Goal: Transaction & Acquisition: Book appointment/travel/reservation

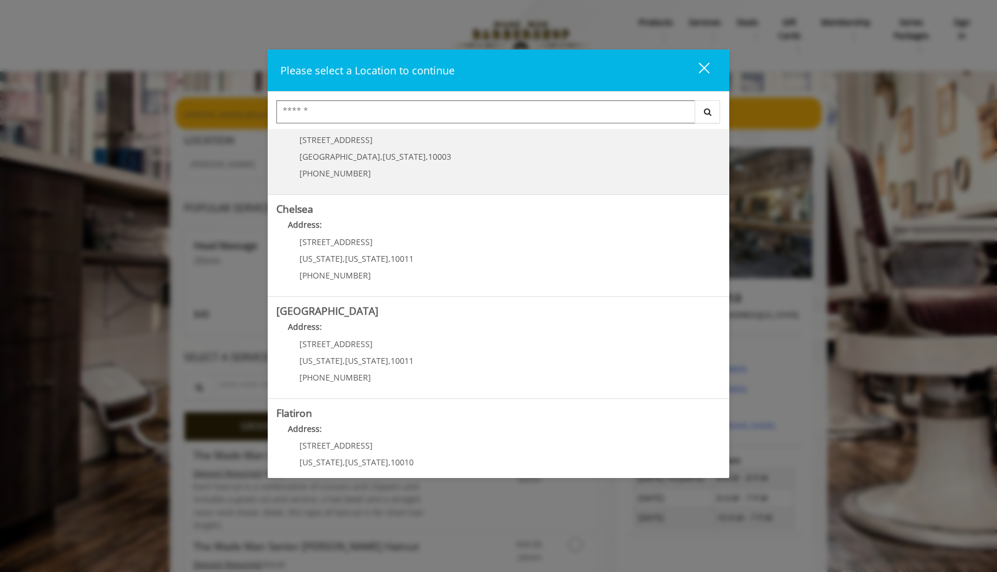
scroll to position [35, 0]
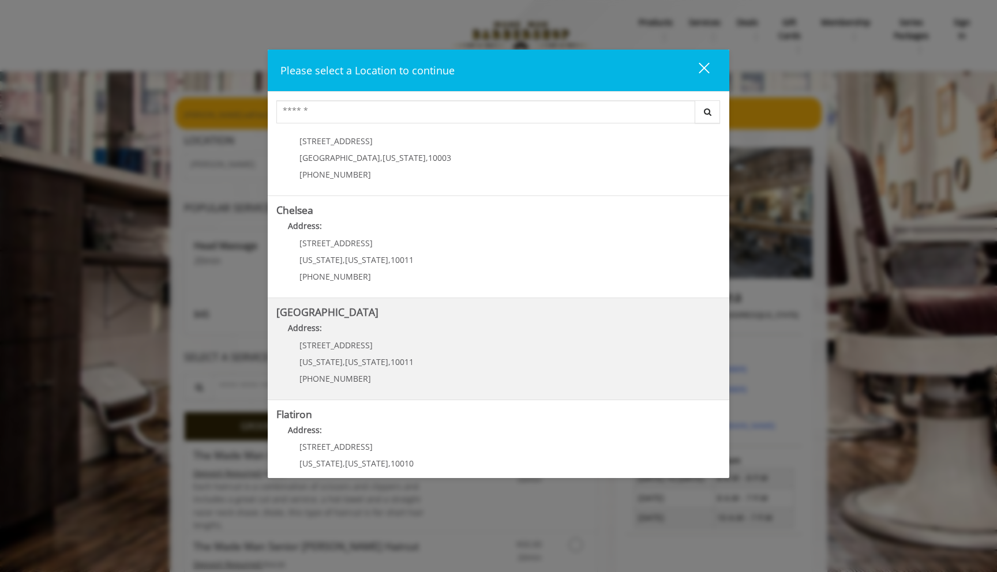
click at [390, 360] on span "10011" at bounding box center [401, 361] width 23 height 11
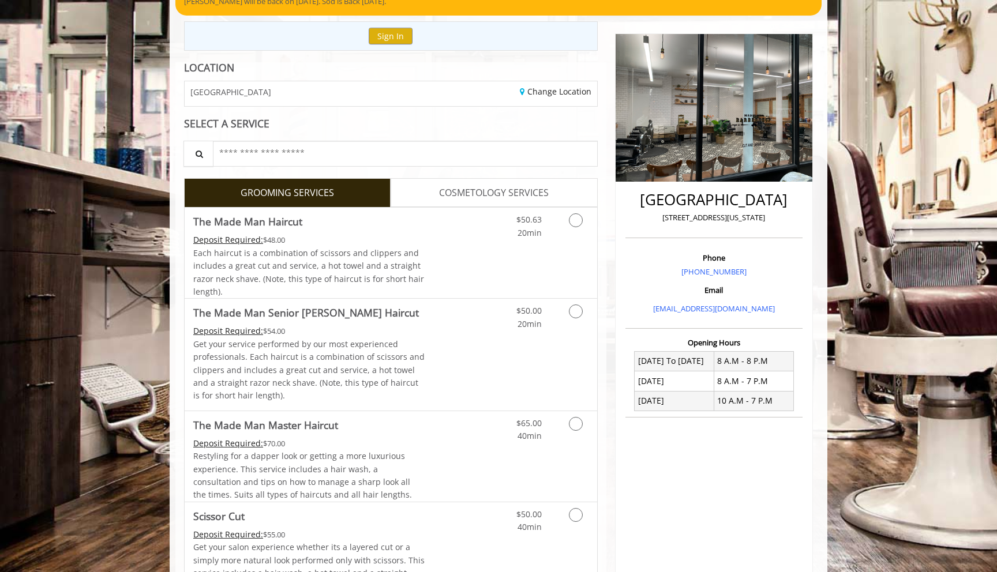
scroll to position [111, 0]
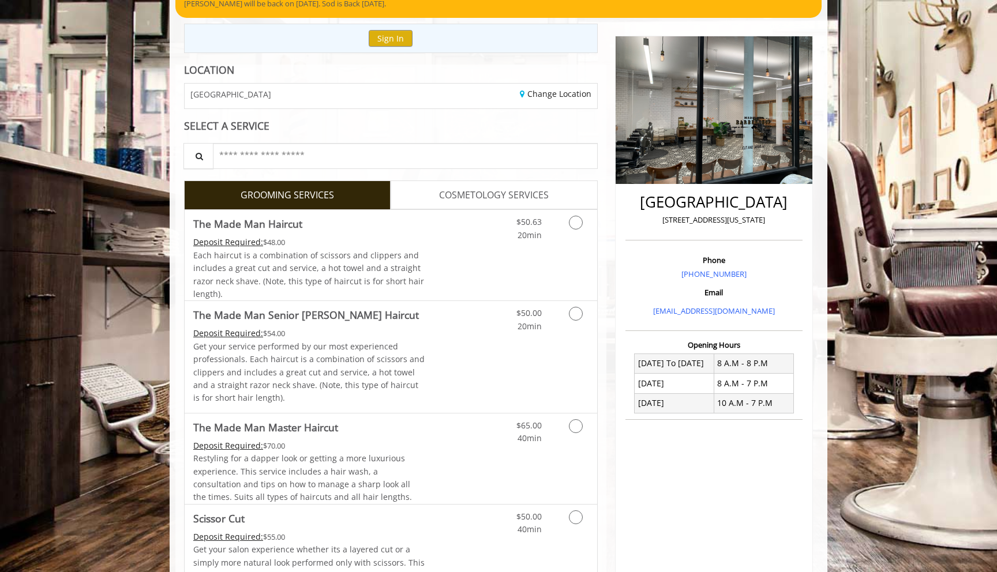
click at [447, 205] on link "COSMETOLOGY SERVICES" at bounding box center [493, 195] width 206 height 29
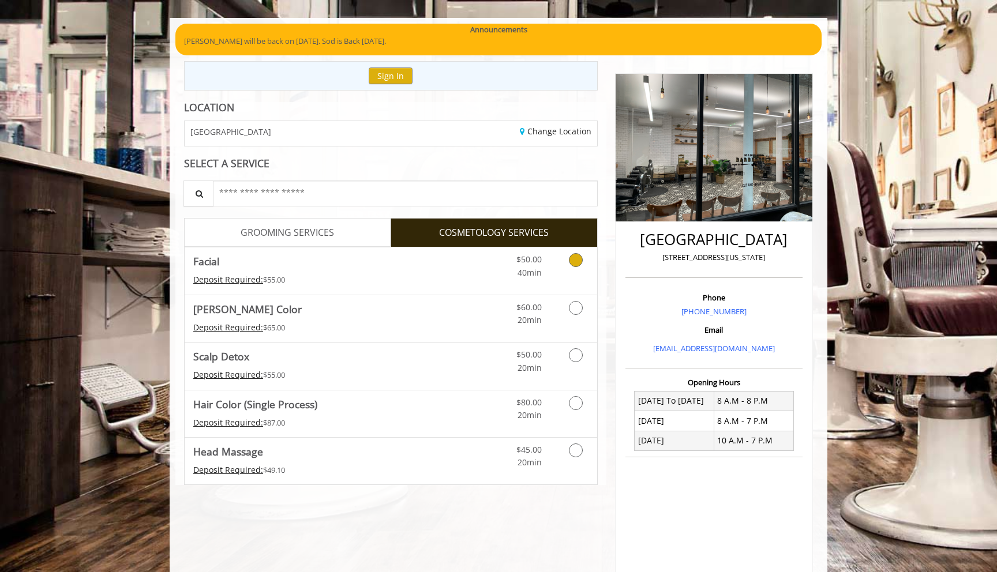
scroll to position [85, 0]
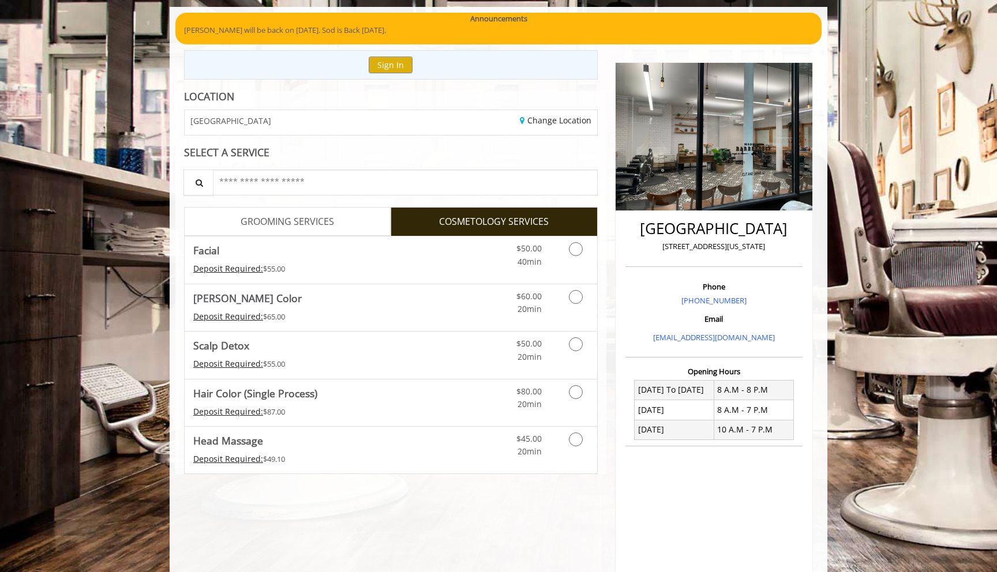
click at [329, 223] on span "GROOMING SERVICES" at bounding box center [286, 222] width 93 height 15
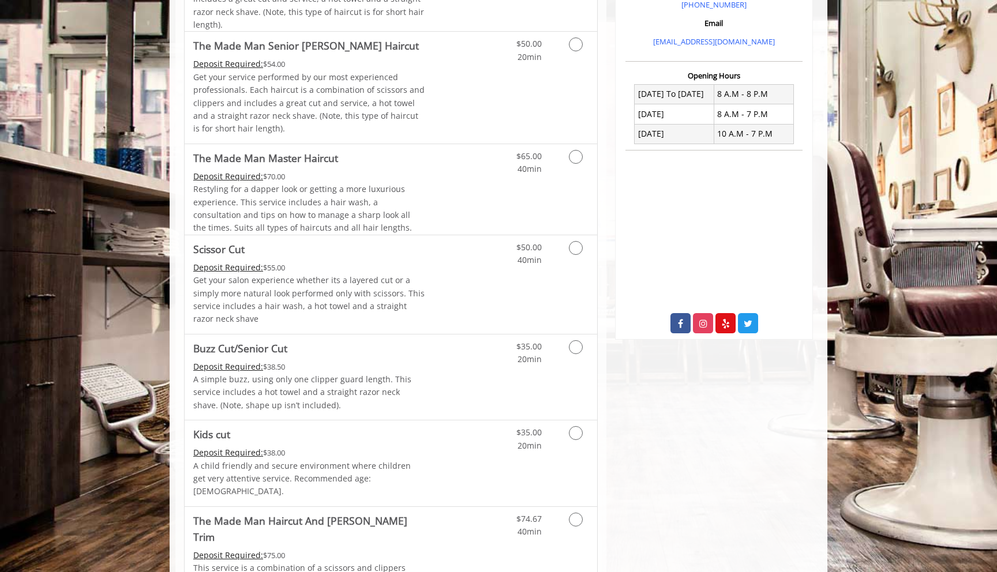
scroll to position [0, 0]
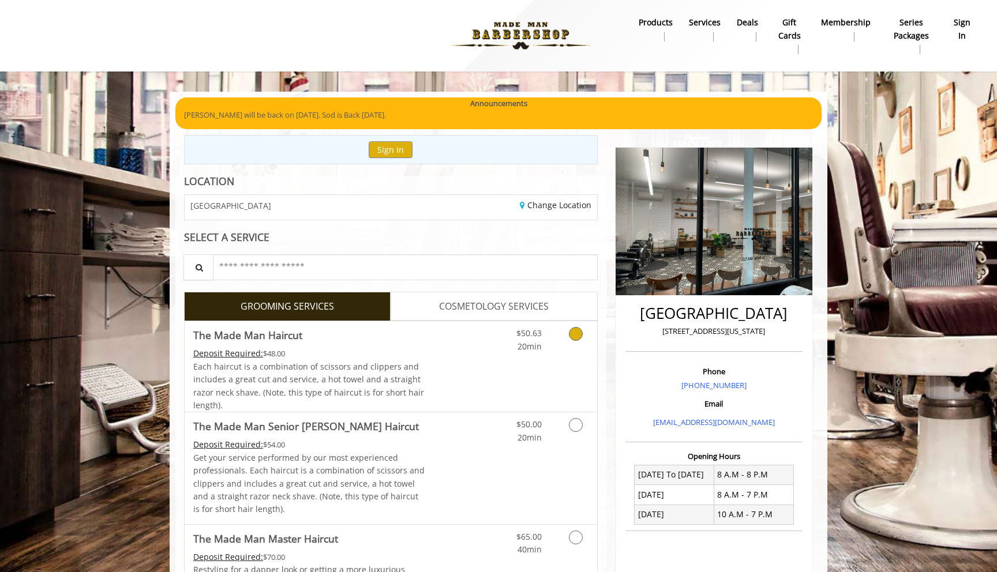
click at [438, 377] on link "Discounted Price" at bounding box center [459, 366] width 69 height 91
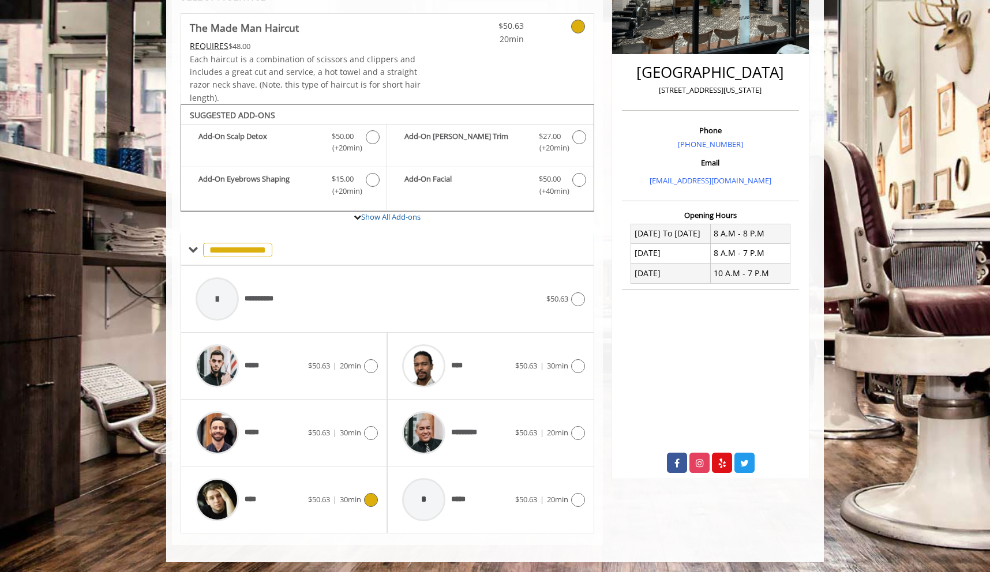
scroll to position [243, 0]
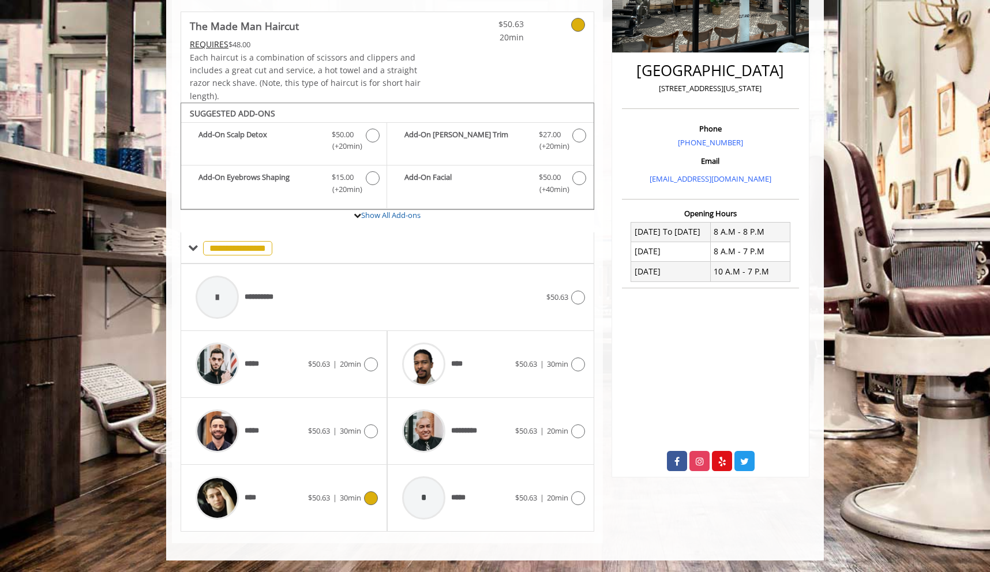
click at [331, 499] on span "$50.63 | 30min" at bounding box center [334, 498] width 53 height 12
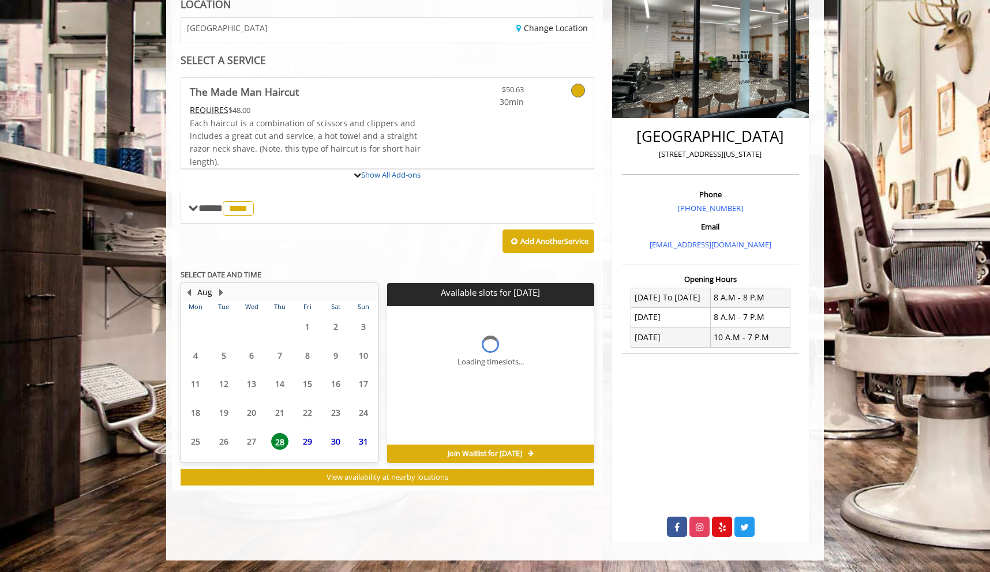
scroll to position [230, 0]
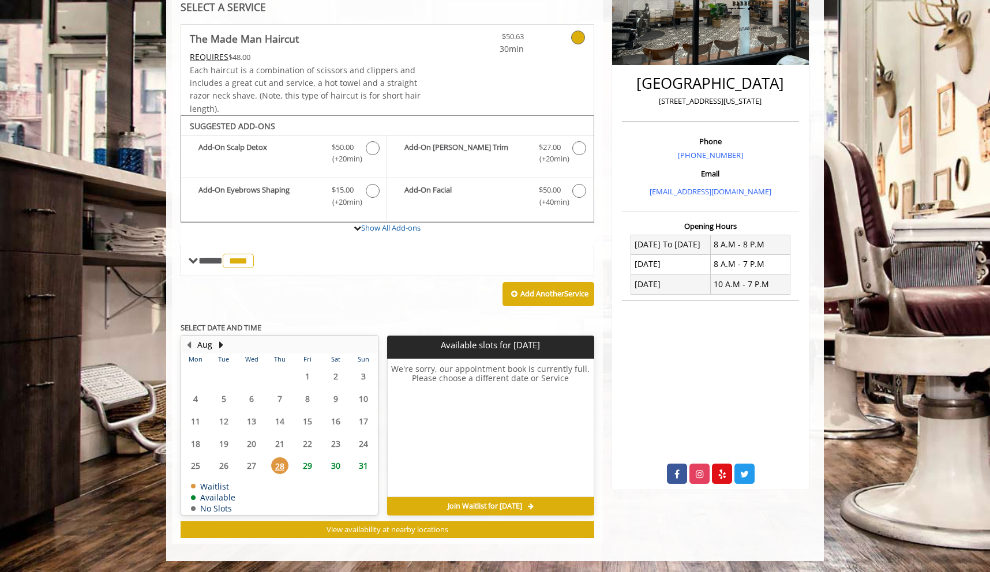
click at [310, 467] on span "29" at bounding box center [307, 465] width 17 height 17
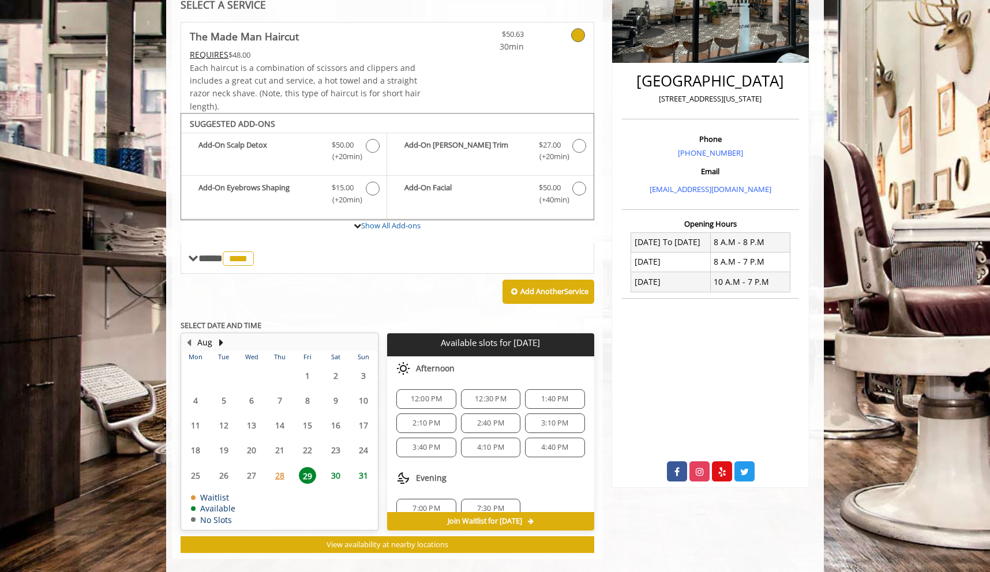
scroll to position [100, 0]
